Goal: Task Accomplishment & Management: Manage account settings

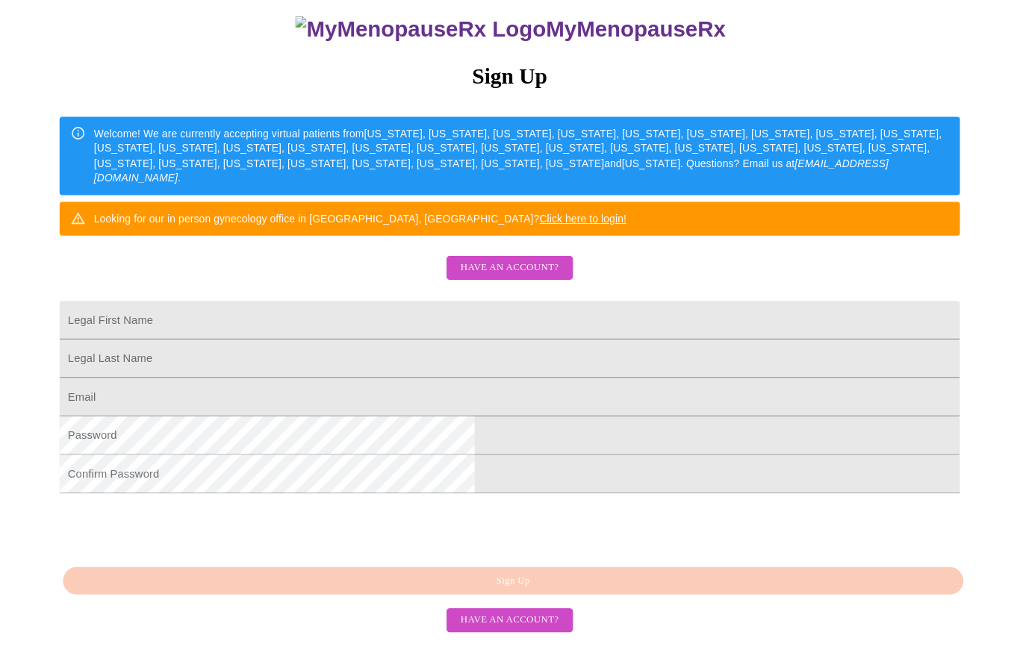
scroll to position [236, 0]
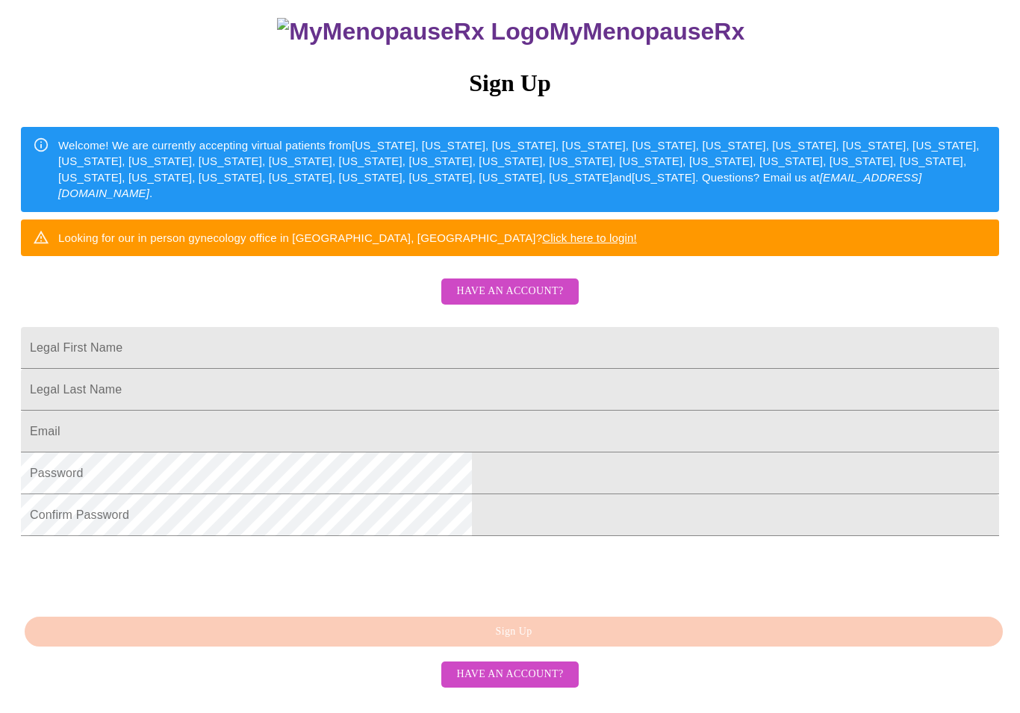
click at [483, 655] on span "Have an account?" at bounding box center [509, 674] width 107 height 19
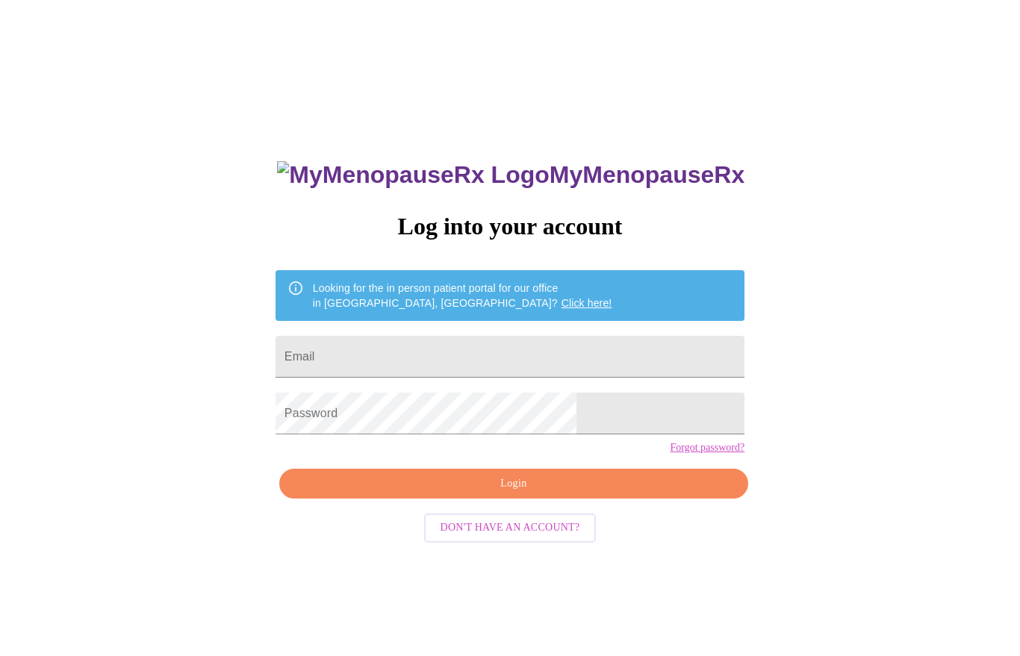
click at [402, 353] on input "Email" at bounding box center [509, 357] width 469 height 42
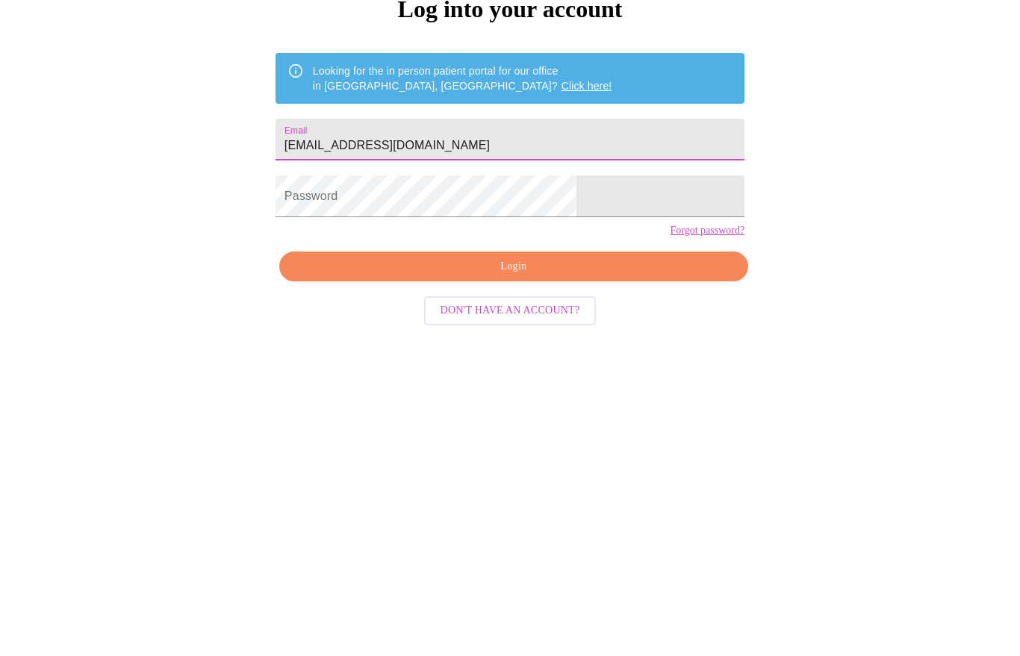
type input "[EMAIL_ADDRESS][DOMAIN_NAME]"
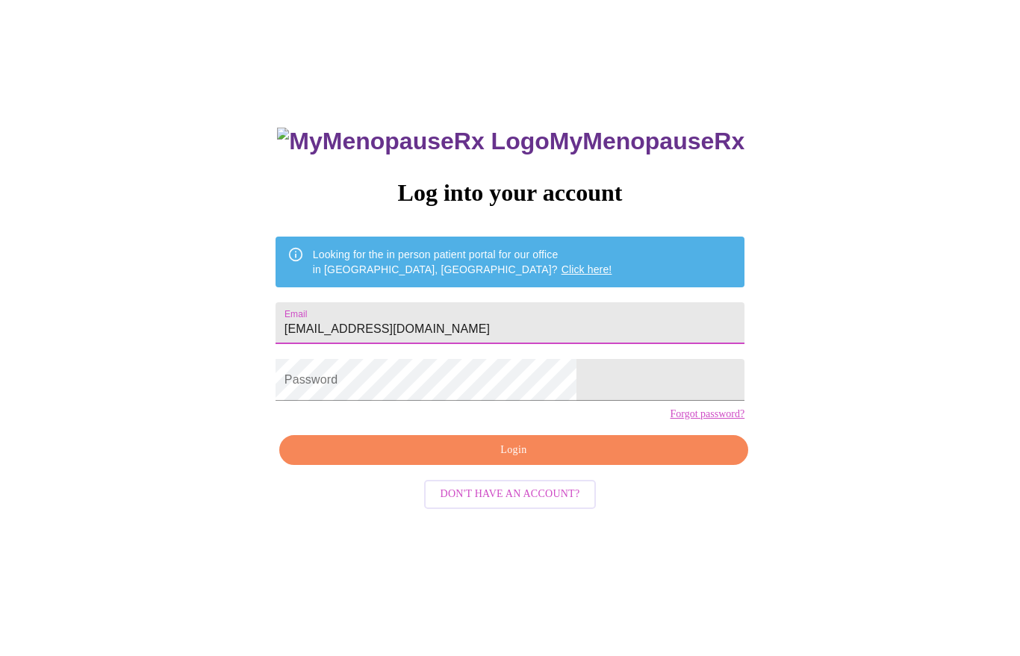
click at [670, 420] on link "Forgot password?" at bounding box center [707, 414] width 75 height 12
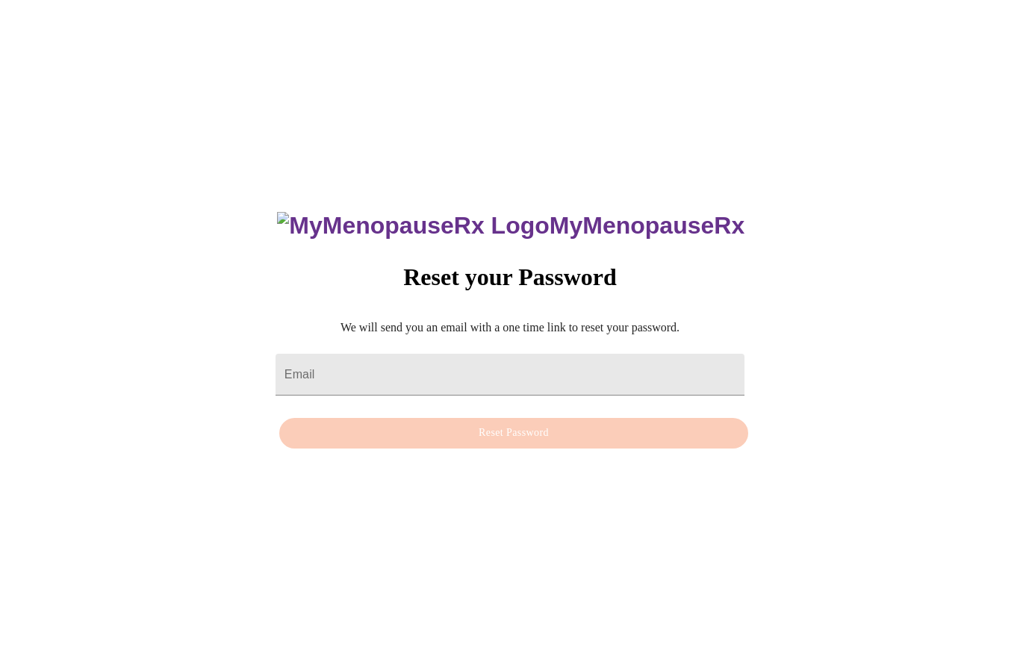
click at [378, 354] on input "Email" at bounding box center [509, 375] width 469 height 42
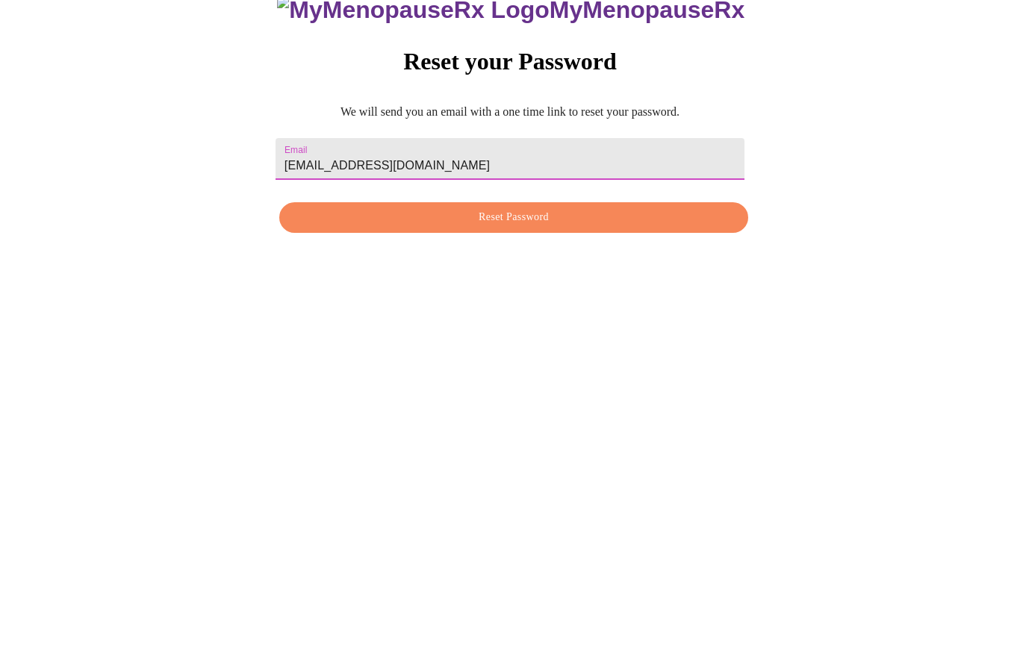
type input "[EMAIL_ADDRESS][DOMAIN_NAME]"
click at [497, 424] on span "Reset Password" at bounding box center [513, 433] width 434 height 19
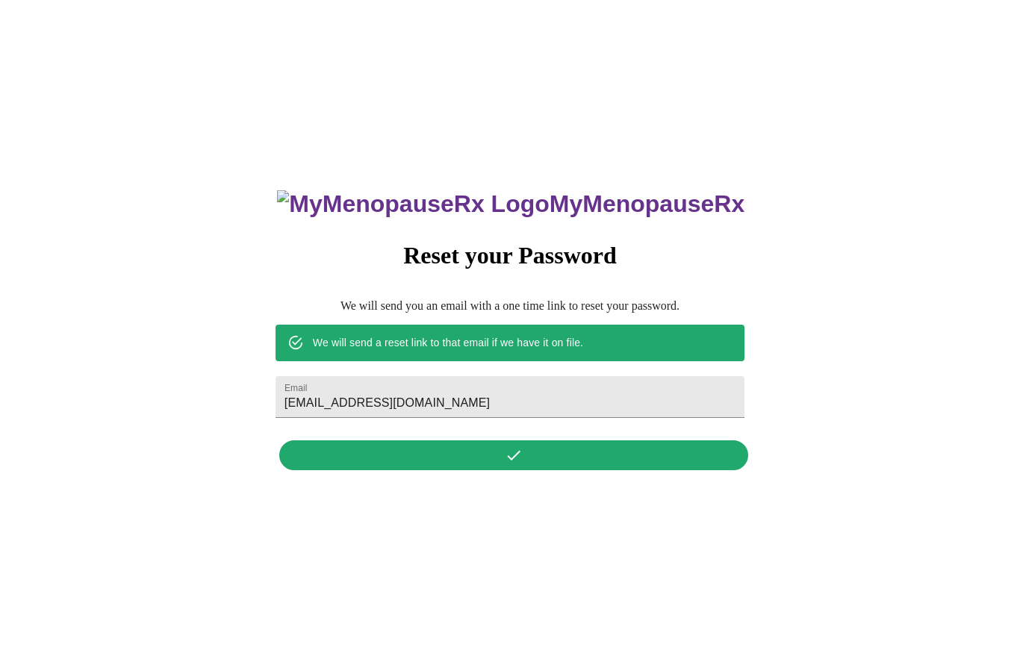
click at [512, 454] on div "MyMenopauseRx Reset your Password We will send you an email with a one time lin…" at bounding box center [510, 321] width 499 height 311
click at [517, 437] on div "MyMenopauseRx Reset your Password We will send you an email with a one time lin…" at bounding box center [510, 321] width 499 height 311
